Goal: Task Accomplishment & Management: Use online tool/utility

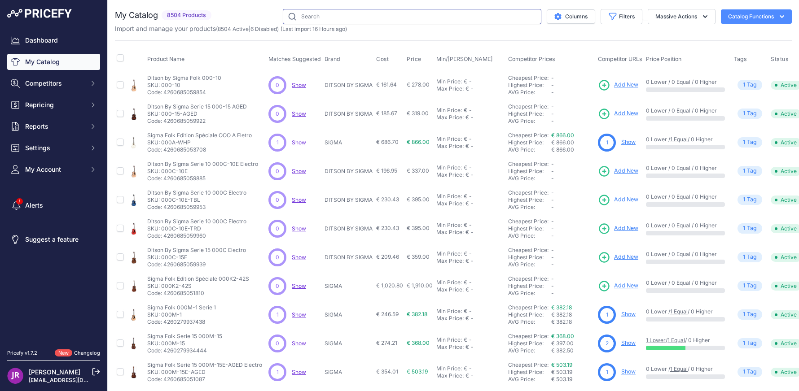
click at [305, 14] on input "text" at bounding box center [412, 16] width 259 height 15
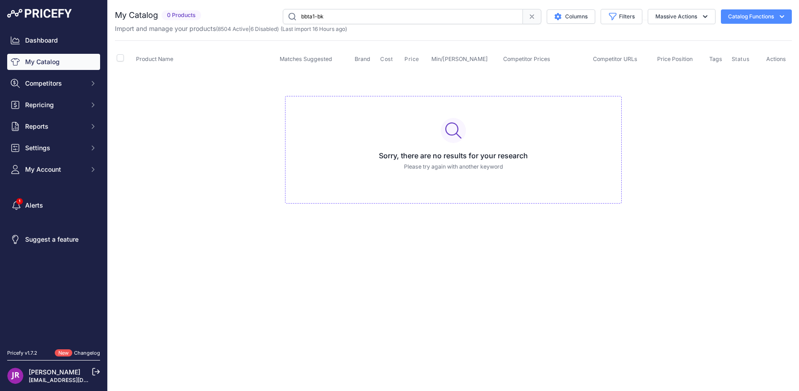
drag, startPoint x: 333, startPoint y: 17, endPoint x: 272, endPoint y: 18, distance: 60.6
click at [273, 17] on div "bbta1-bk Columns Filters Status All Status Only Enabled Only Disabled" at bounding box center [498, 16] width 587 height 15
type input "o"
type input "000A"
click at [62, 59] on link "My Catalog" at bounding box center [53, 62] width 93 height 16
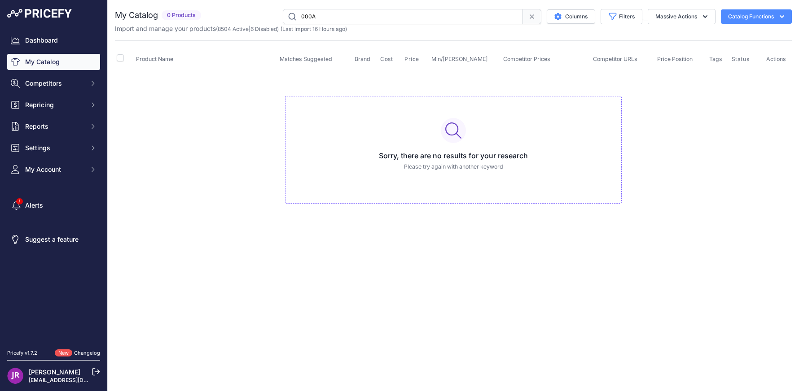
drag, startPoint x: 334, startPoint y: 17, endPoint x: 272, endPoint y: 15, distance: 62.4
click at [272, 15] on div "000A Columns Filters Status All Status Only Enabled Only Disabled AER" at bounding box center [498, 16] width 587 height 15
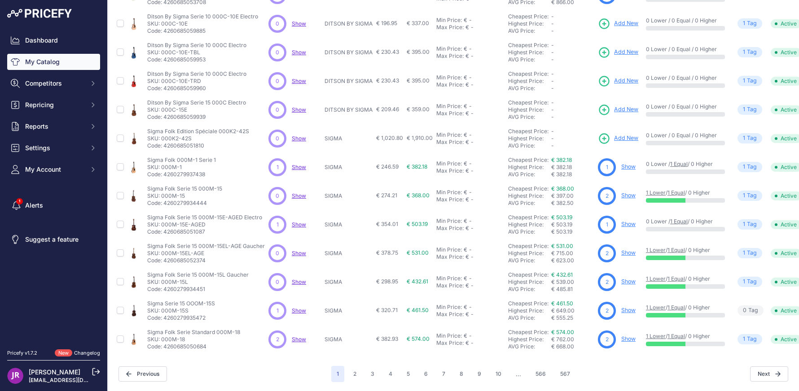
scroll to position [154, 0]
click at [425, 369] on button "6" at bounding box center [426, 374] width 14 height 16
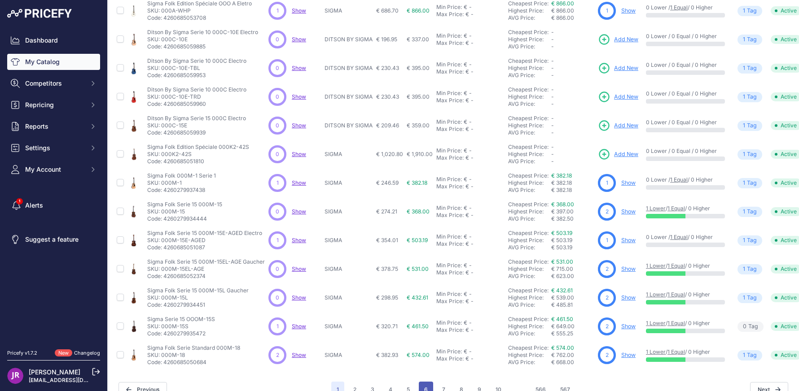
scroll to position [177, 0]
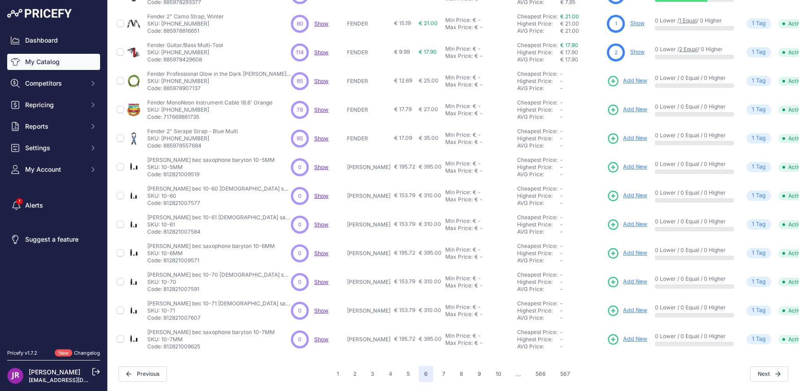
scroll to position [154, 0]
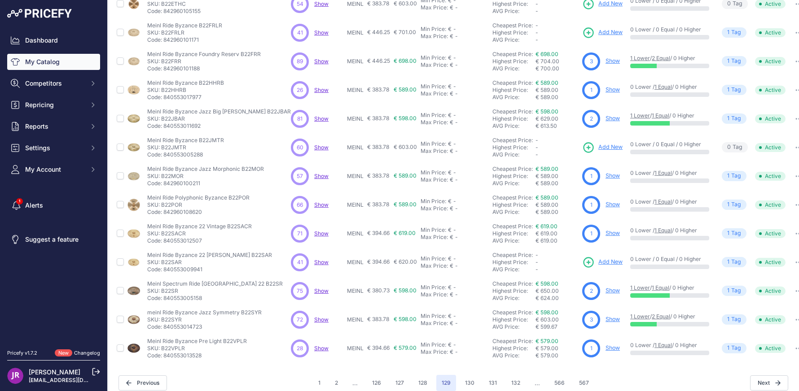
scroll to position [154, 0]
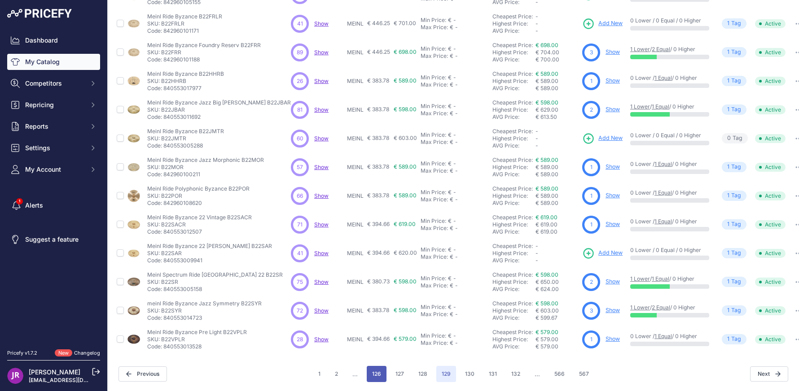
click at [380, 369] on button "126" at bounding box center [377, 374] width 20 height 16
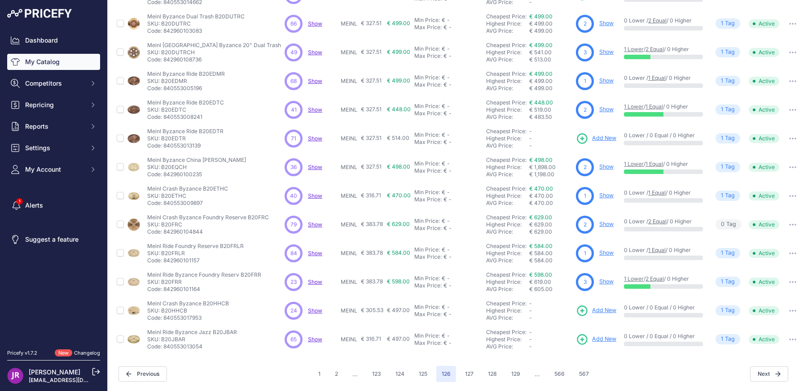
scroll to position [148, 0]
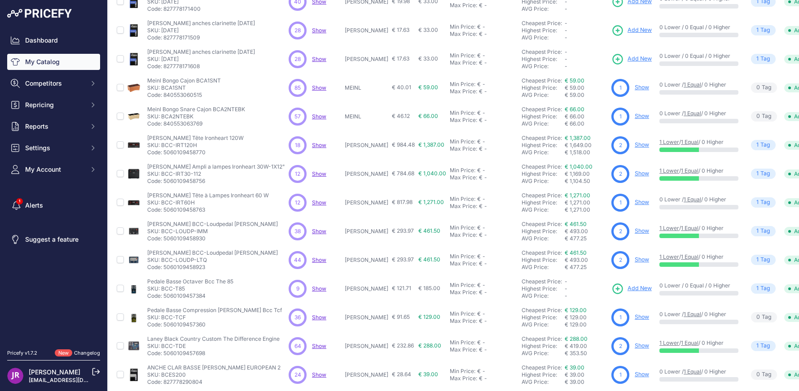
scroll to position [154, 0]
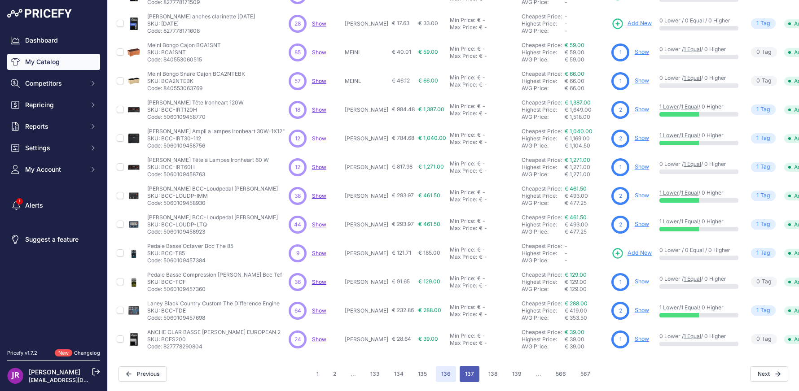
click at [460, 366] on button "137" at bounding box center [470, 374] width 20 height 16
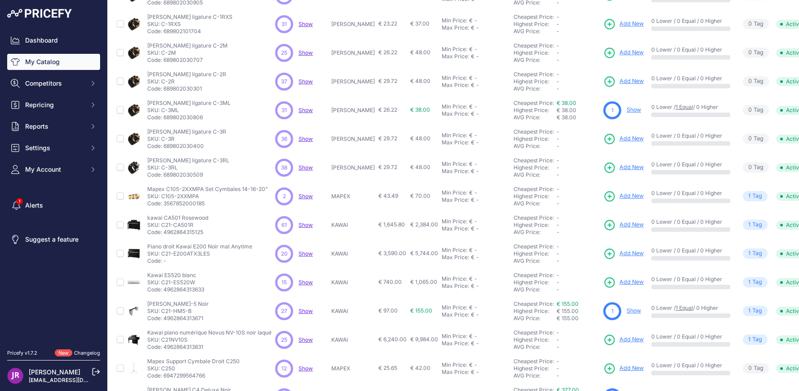
scroll to position [135, 0]
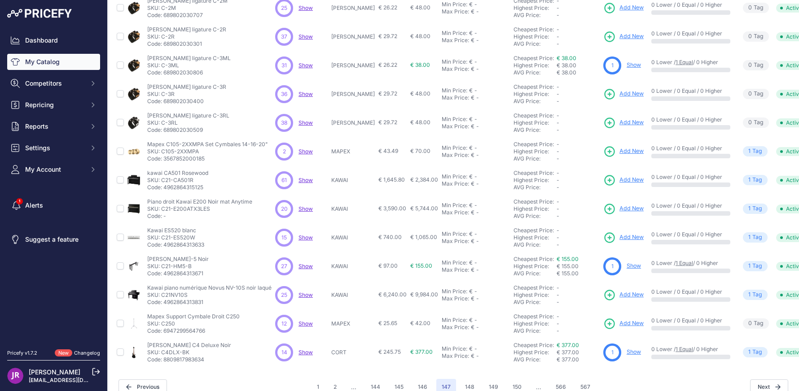
drag, startPoint x: 173, startPoint y: 207, endPoint x: 211, endPoint y: 210, distance: 38.3
click at [211, 210] on p "SKU: C21-E200ATX3LES" at bounding box center [199, 209] width 105 height 7
copy p "E200ATX3LES"
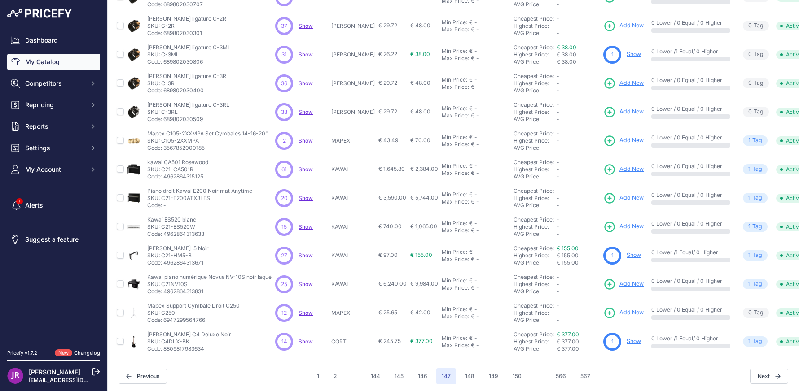
scroll to position [154, 0]
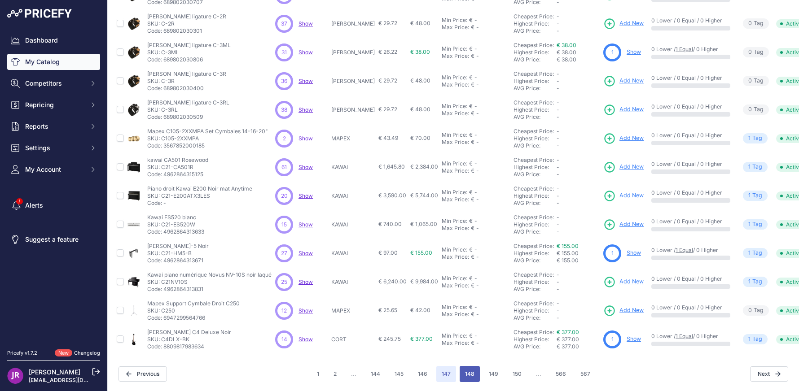
click at [470, 366] on button "148" at bounding box center [470, 374] width 20 height 16
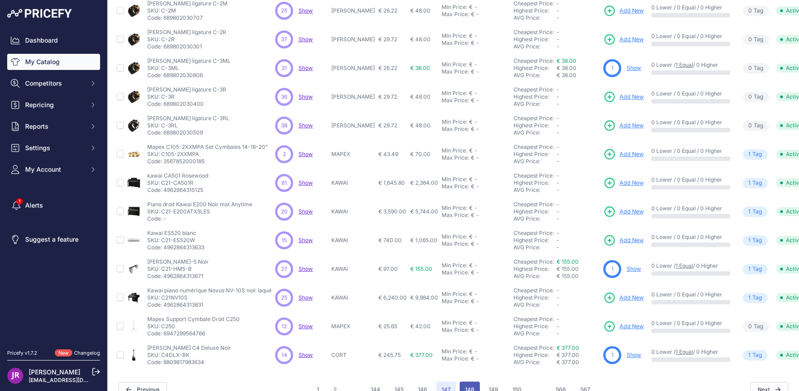
scroll to position [177, 0]
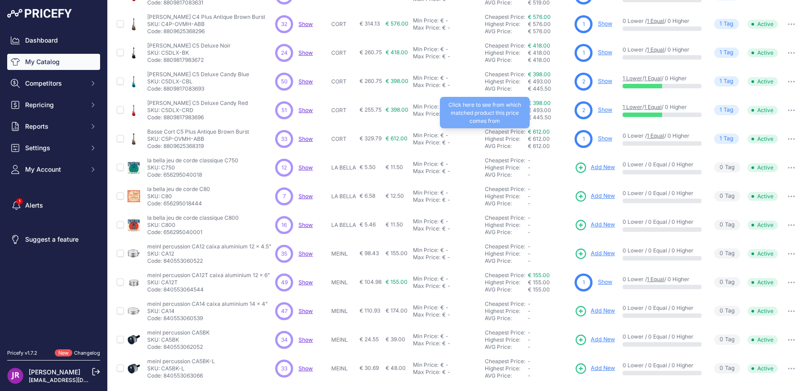
scroll to position [135, 0]
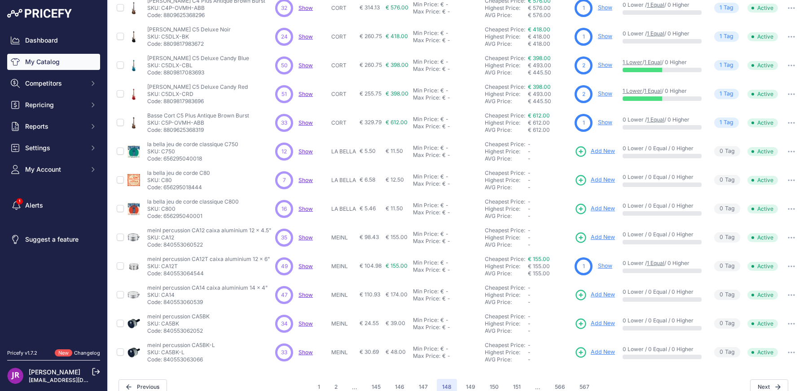
click at [606, 267] on link "Show" at bounding box center [605, 266] width 14 height 7
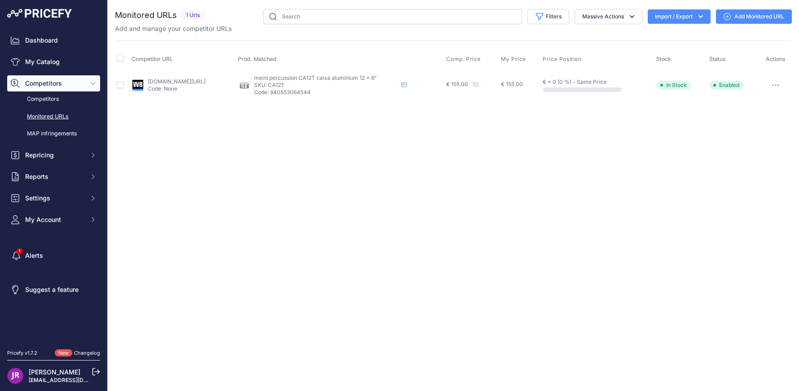
click at [760, 11] on link "Add Monitored URL" at bounding box center [754, 16] width 76 height 14
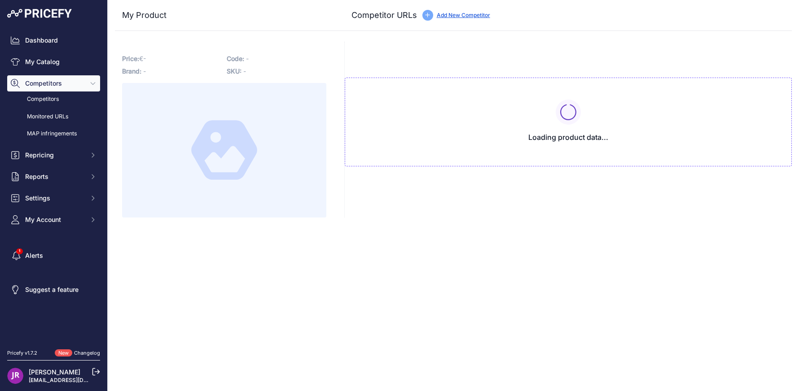
type input "www.woodbrass.com/caixa-meinl-caixa-aluminium-12-x-6-p225756.html?prirule_jdsni…"
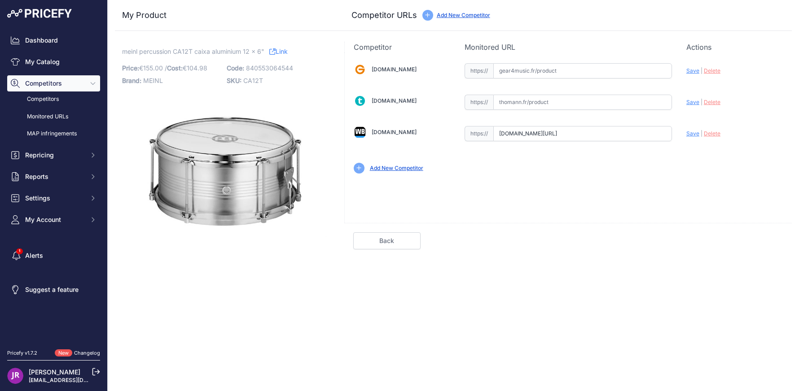
scroll to position [0, 89]
drag, startPoint x: 500, startPoint y: 133, endPoint x: 685, endPoint y: 139, distance: 185.0
click at [685, 139] on div "Gear4music.fr Valid Invalid" at bounding box center [568, 118] width 447 height 130
click at [31, 65] on link "My Catalog" at bounding box center [53, 62] width 93 height 16
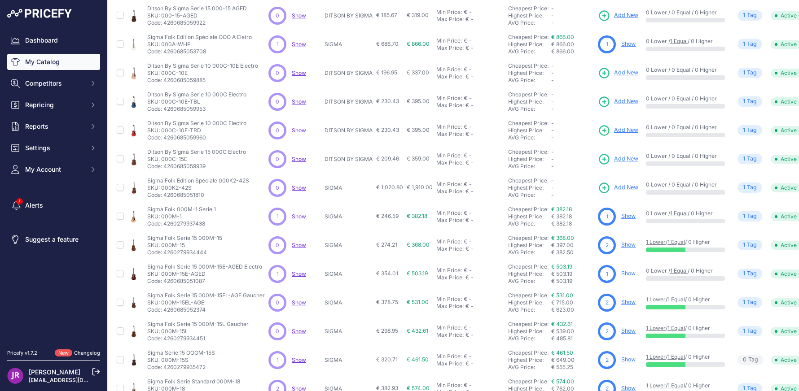
scroll to position [154, 0]
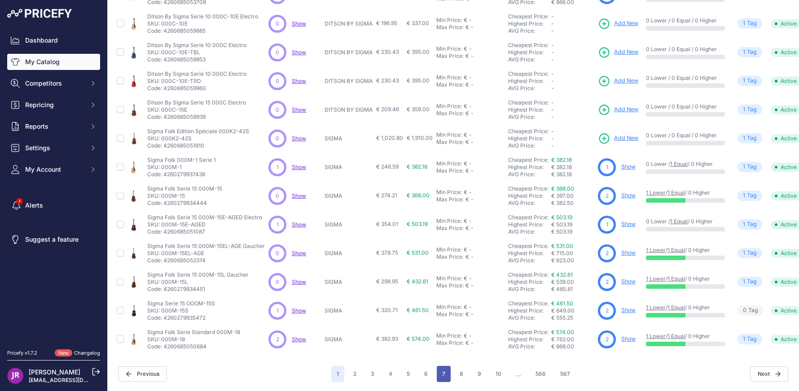
click at [444, 367] on button "7" at bounding box center [444, 374] width 14 height 16
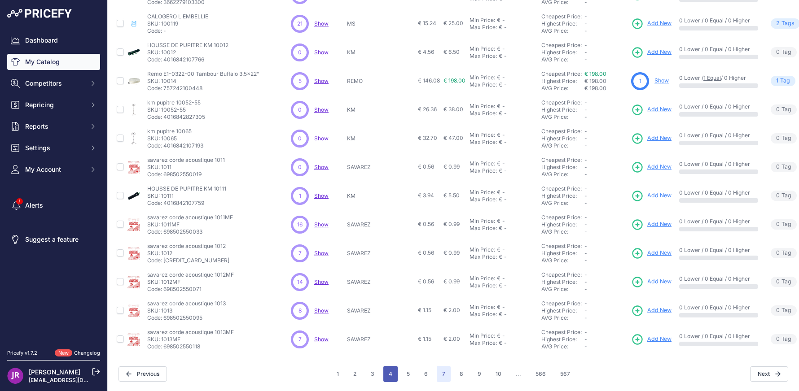
scroll to position [154, 0]
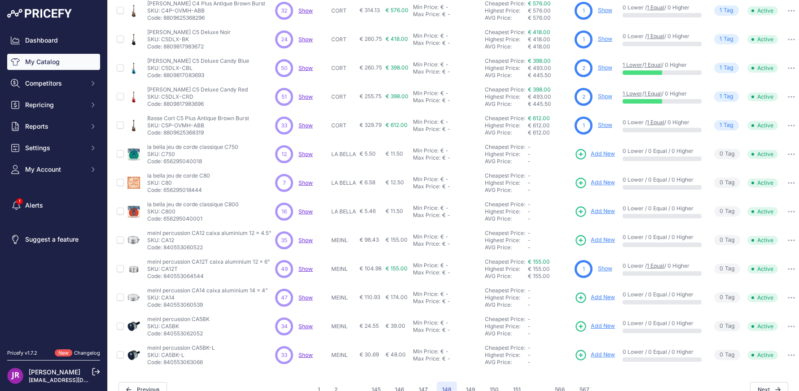
scroll to position [154, 0]
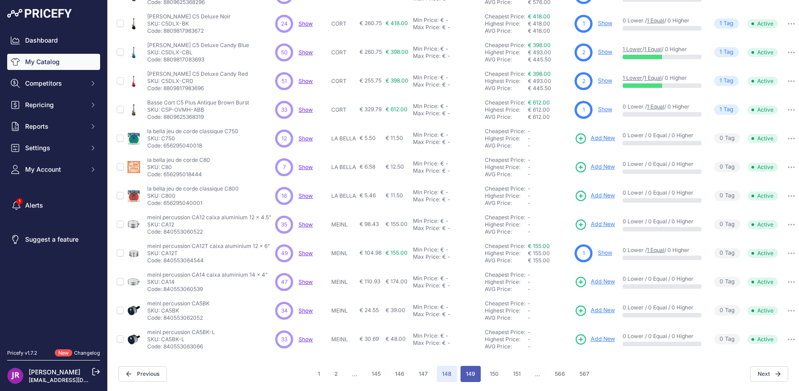
click at [467, 368] on button "149" at bounding box center [471, 374] width 20 height 16
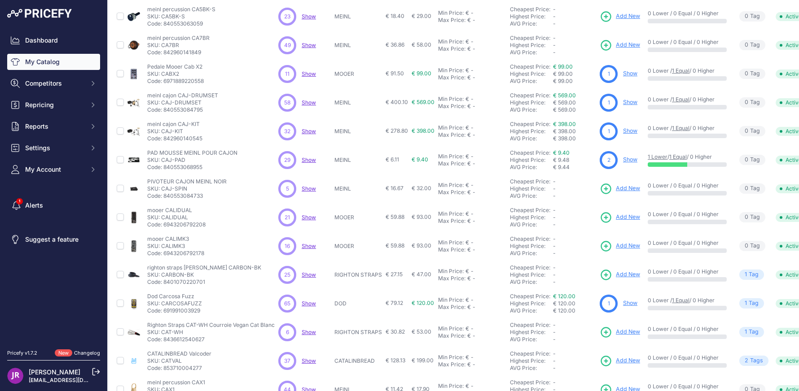
scroll to position [90, 0]
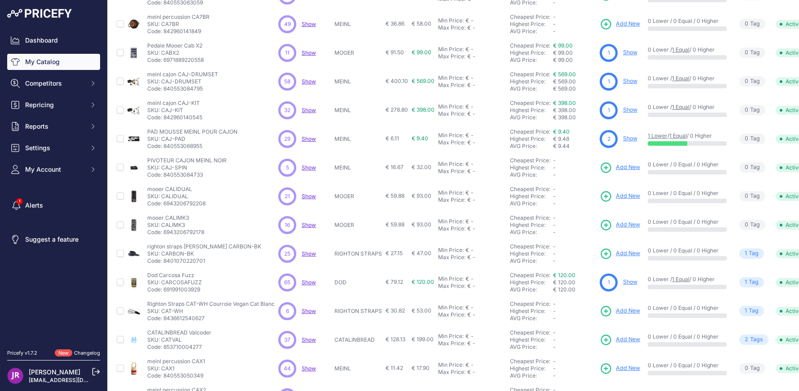
click at [633, 52] on link "Show" at bounding box center [630, 52] width 14 height 7
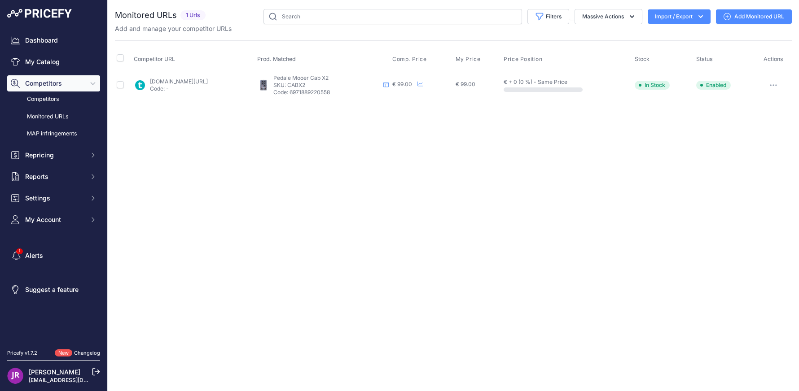
click at [754, 19] on link "Add Monitored URL" at bounding box center [754, 16] width 76 height 14
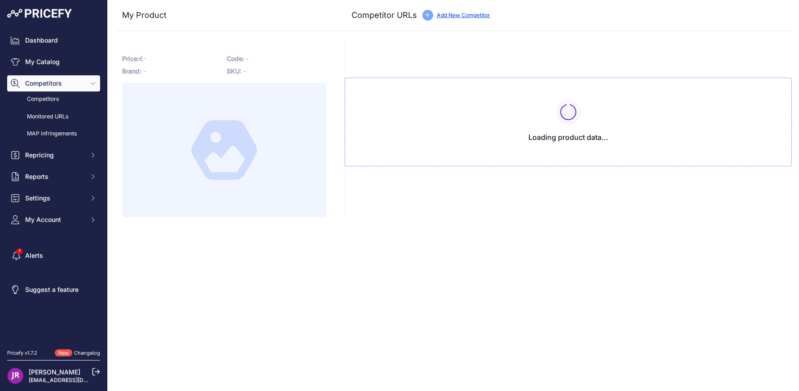
type input "[DOMAIN_NAME][URL]"
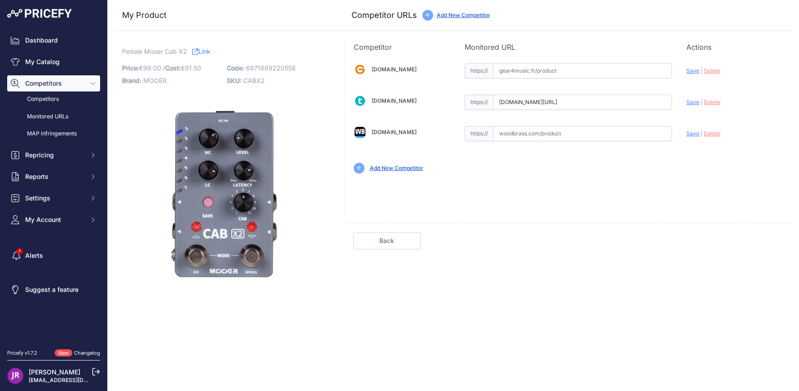
drag, startPoint x: 500, startPoint y: 101, endPoint x: 667, endPoint y: 105, distance: 167.1
click at [667, 105] on input "www.thomann.fr/mooer_cab_x2.htm?prirule_jdsnikfkfjsd=9365" at bounding box center [582, 102] width 179 height 15
click at [34, 60] on link "My Catalog" at bounding box center [53, 62] width 93 height 16
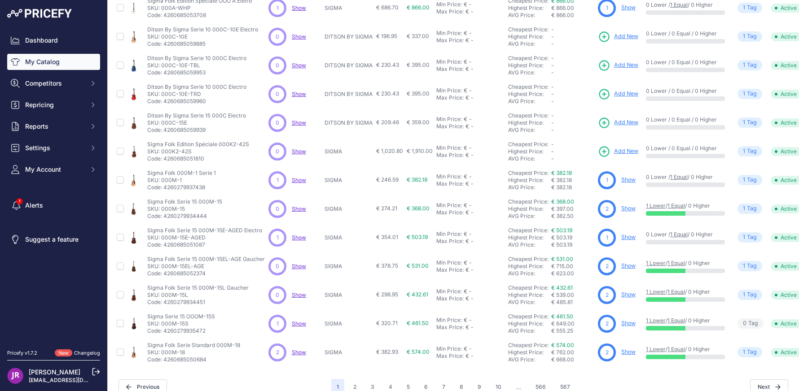
scroll to position [154, 0]
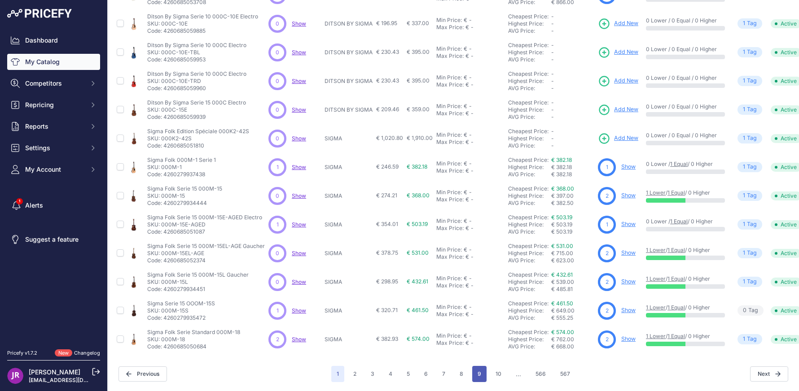
click at [475, 366] on button "9" at bounding box center [479, 374] width 14 height 16
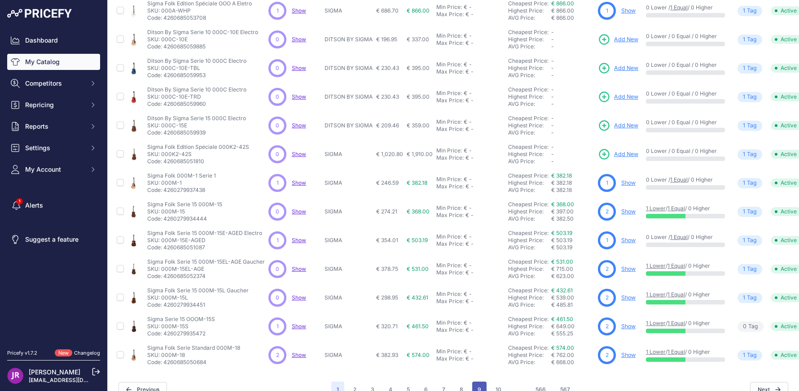
scroll to position [177, 0]
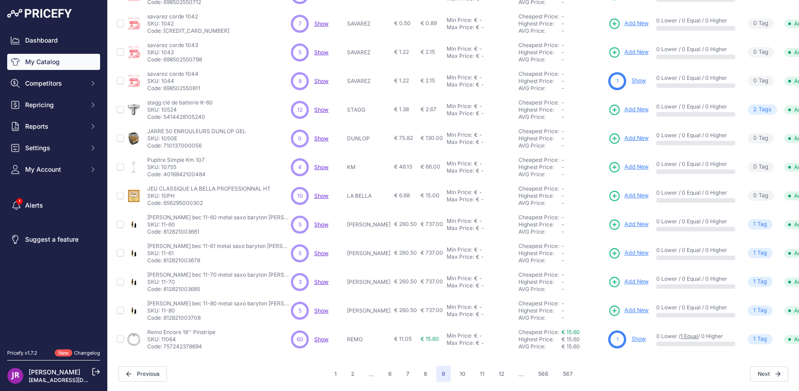
scroll to position [154, 0]
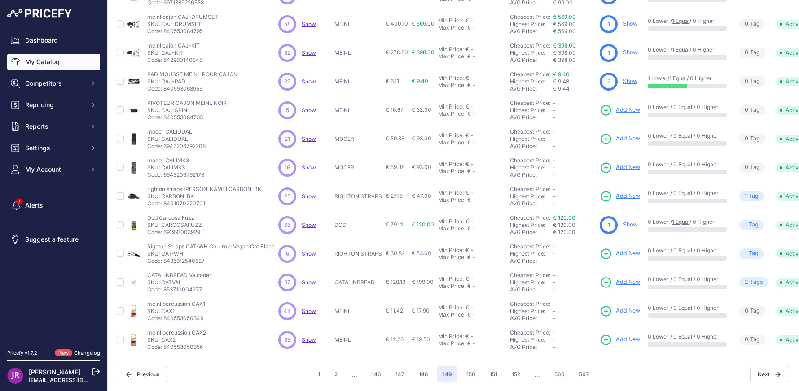
scroll to position [154, 0]
